Goal: Register for event/course

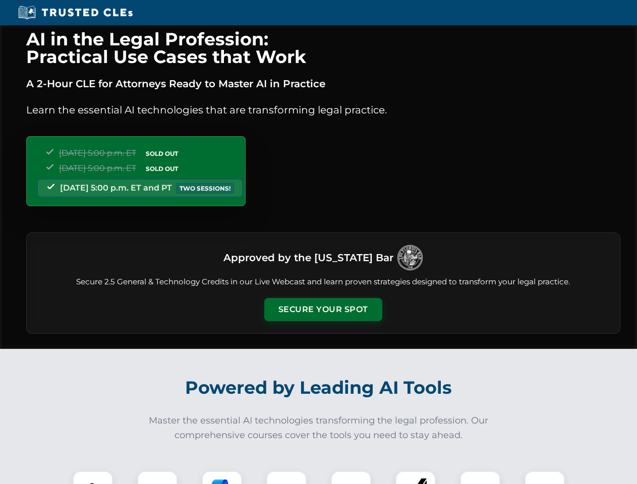
click at [323, 310] on button "Secure Your Spot" at bounding box center [323, 309] width 118 height 23
click at [93, 478] on img at bounding box center [92, 491] width 29 height 29
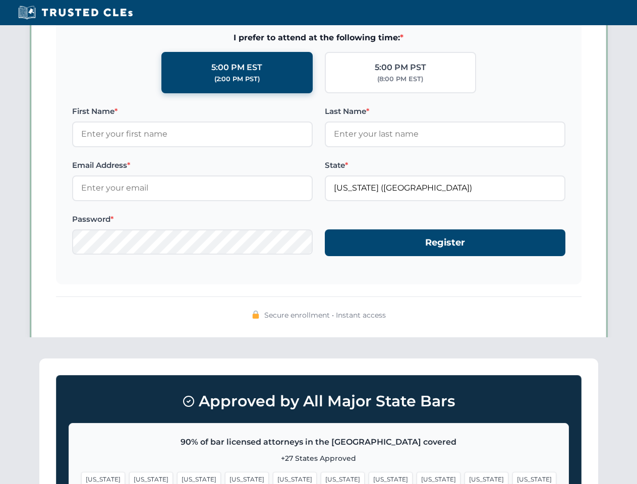
click at [369, 478] on span "[US_STATE]" at bounding box center [391, 479] width 44 height 15
click at [465, 478] on span "[US_STATE]" at bounding box center [487, 479] width 44 height 15
